Goal: Find specific page/section: Find specific page/section

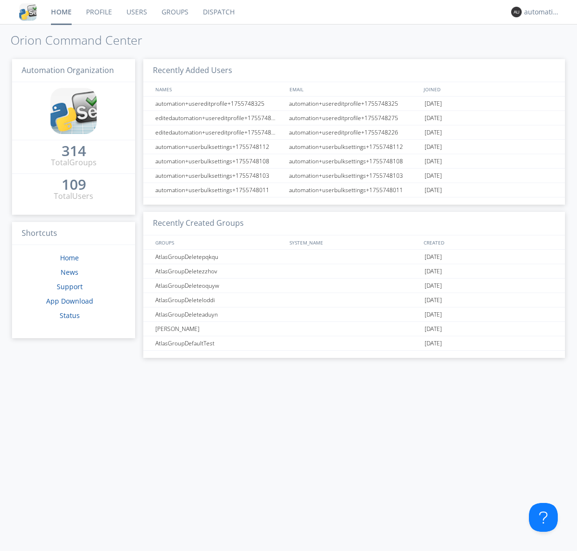
click at [218, 12] on link "Dispatch" at bounding box center [219, 12] width 46 height 24
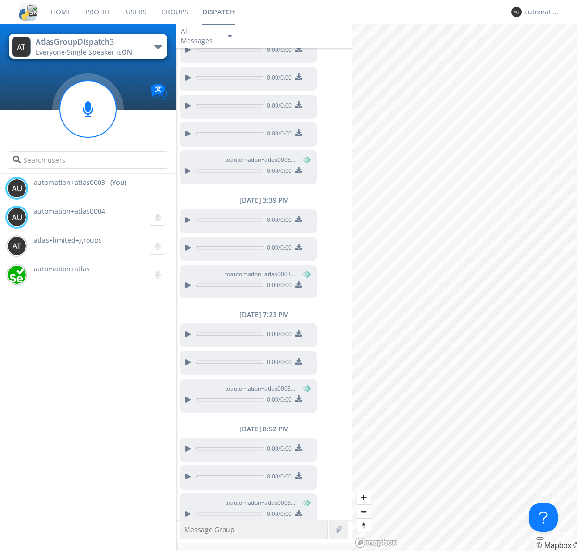
scroll to position [58, 0]
click at [158, 47] on div "button" at bounding box center [158, 47] width 8 height 4
click at [0, 0] on span "AtlasGroupDispatch" at bounding box center [0, 0] width 0 height 0
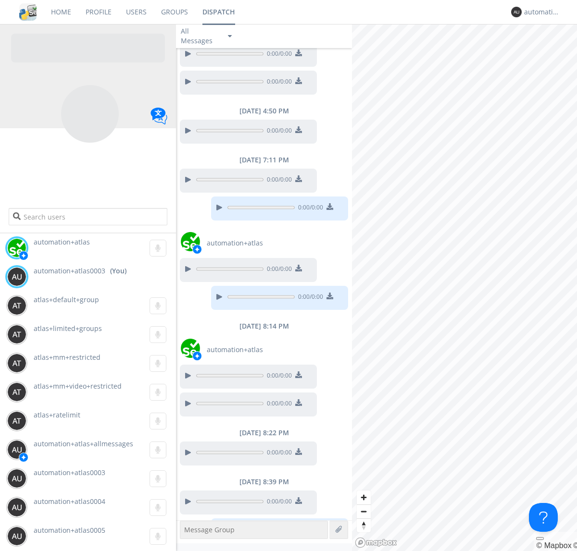
scroll to position [434, 0]
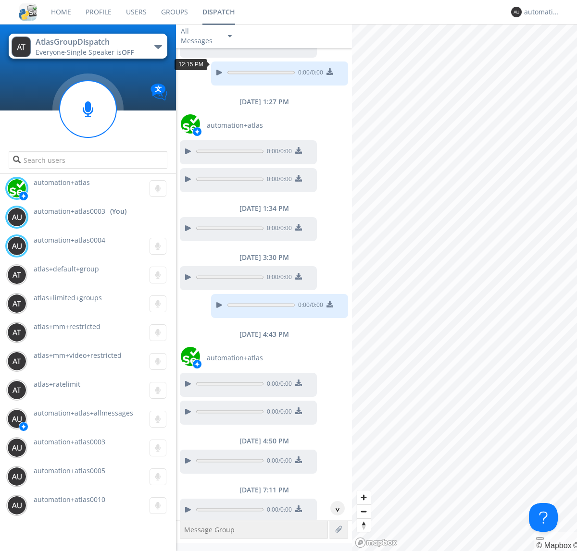
scroll to position [94, 0]
click at [334, 508] on div "^" at bounding box center [337, 508] width 14 height 14
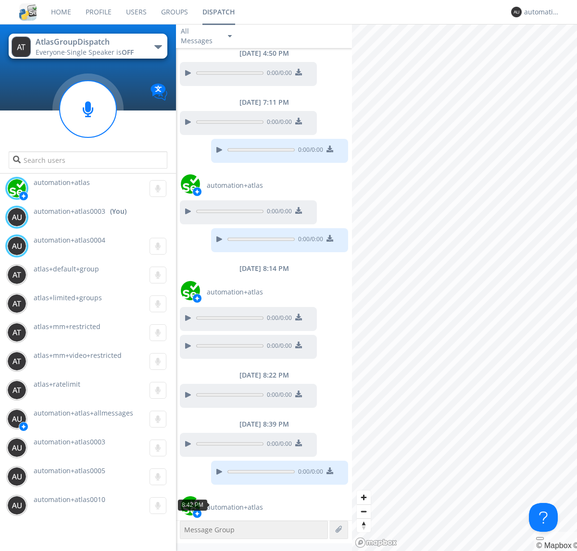
scroll to position [511, 0]
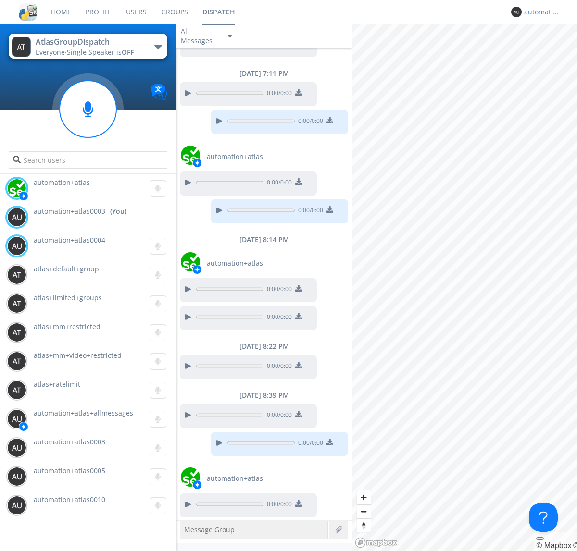
click at [539, 12] on div "automation+atlas0003" at bounding box center [542, 12] width 36 height 10
